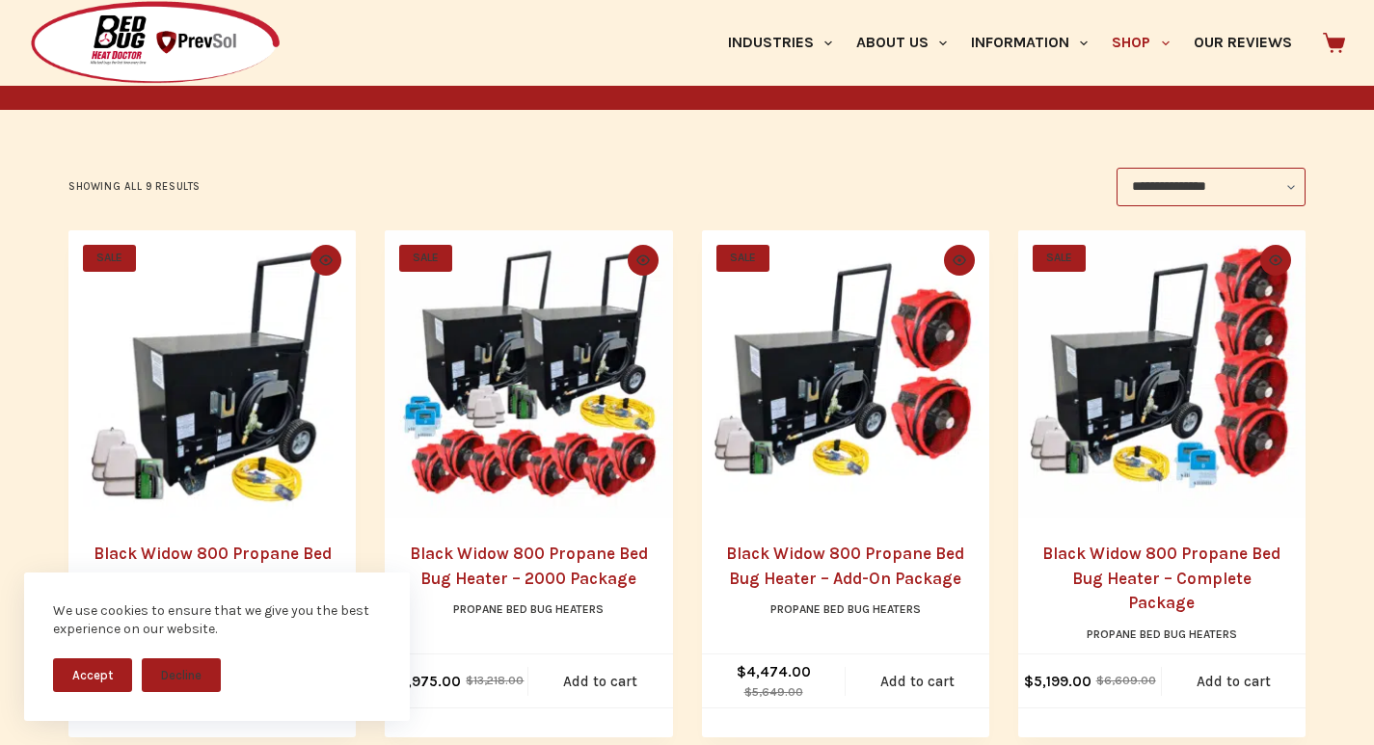
scroll to position [562, 0]
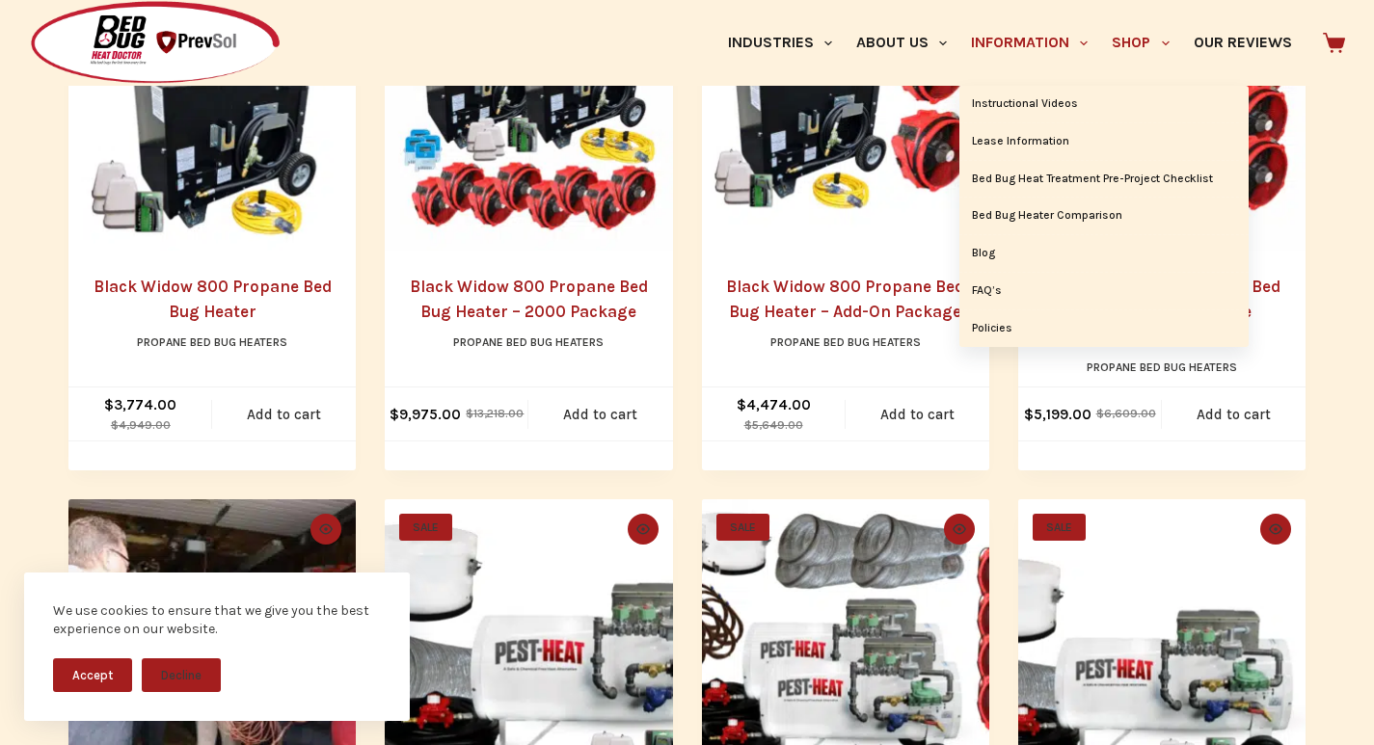
click at [959, 10] on link "Information" at bounding box center [1029, 43] width 141 height 86
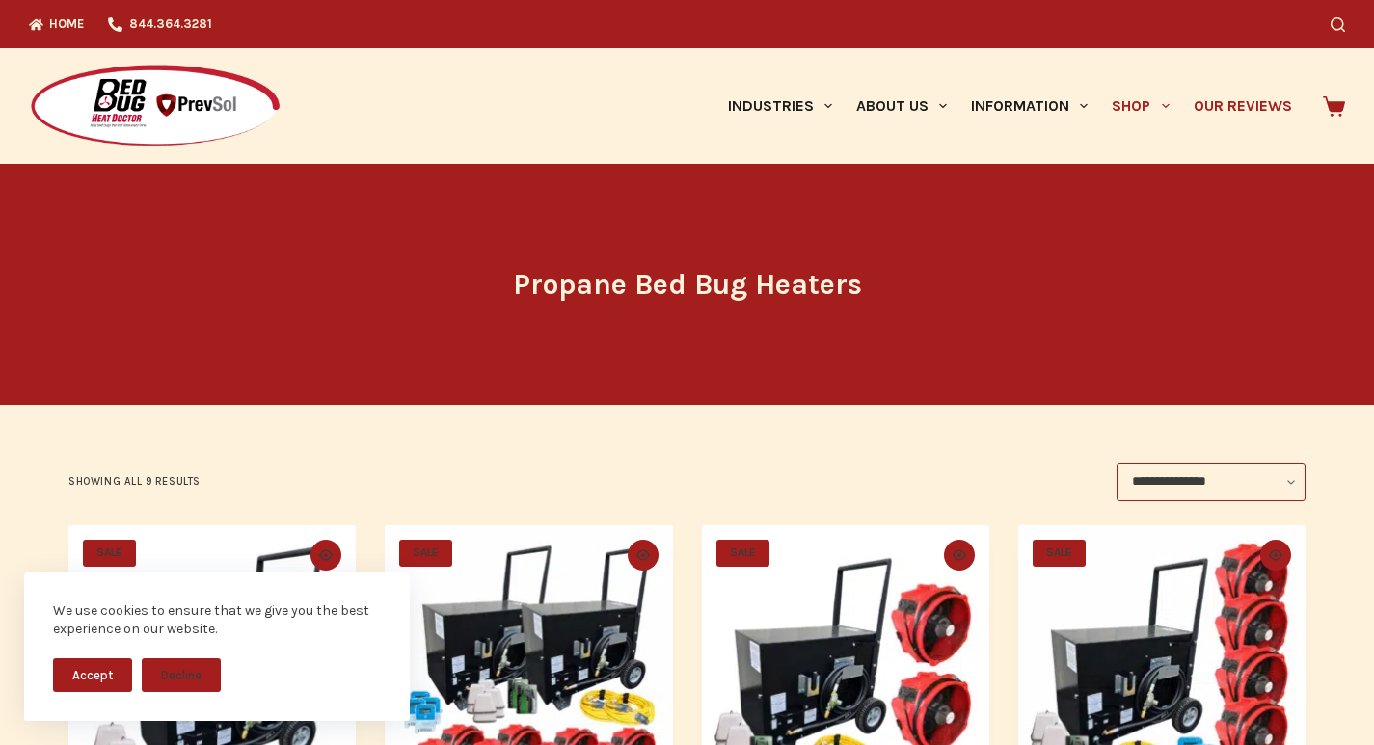
click at [1204, 94] on link "Our Reviews" at bounding box center [1242, 106] width 122 height 116
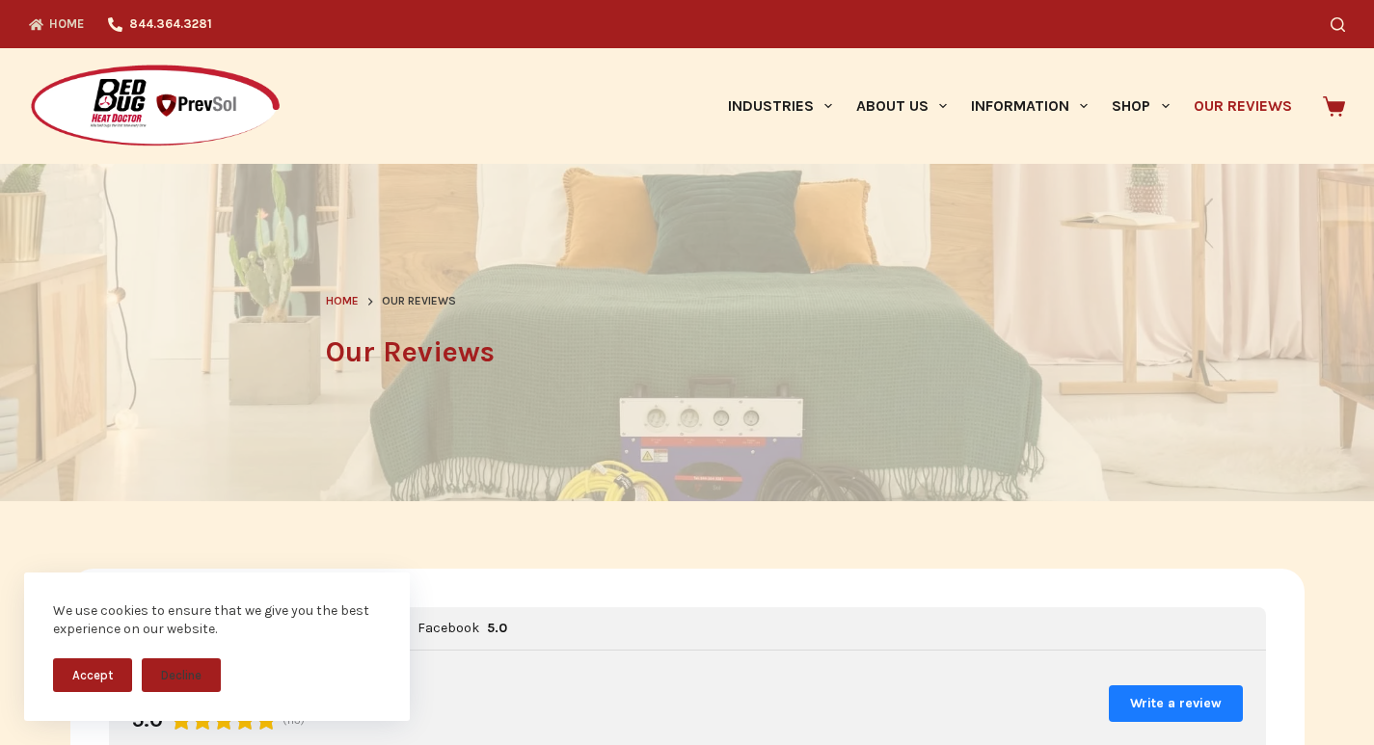
click at [30, 19] on icon "Top Menu" at bounding box center [36, 24] width 14 height 12
